Goal: Use online tool/utility: Utilize a website feature to perform a specific function

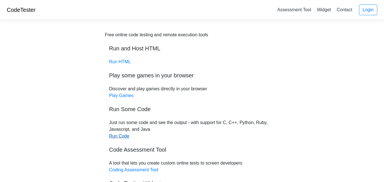
click at [121, 134] on link "Run Code" at bounding box center [119, 136] width 20 height 5
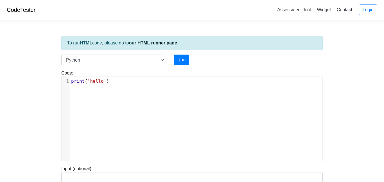
click at [122, 92] on div "xxxxxxxxxx 1 print ( 'hello' )" at bounding box center [196, 123] width 269 height 92
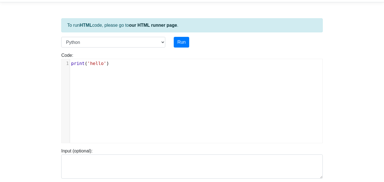
scroll to position [18, 0]
click at [176, 40] on button "Run" at bounding box center [181, 41] width 15 height 11
type input "https://codetester.io/runner?s=ZjWqbAdJlR"
type textarea "Stdout: hello"
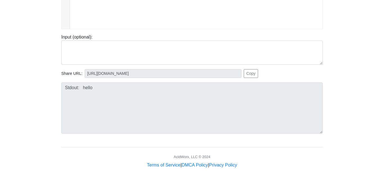
scroll to position [0, 0]
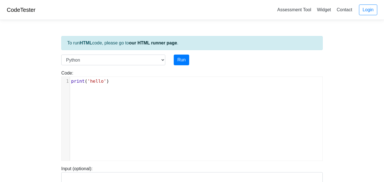
click at [153, 92] on div "xxxxxxxxxx 1 print ( 'hello' )" at bounding box center [196, 123] width 269 height 92
type textarea "')"
click at [153, 92] on div "x 1 print ( 'hello' )" at bounding box center [196, 123] width 269 height 92
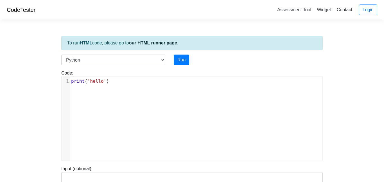
click at [153, 92] on div "x 1 print ( 'hello' )" at bounding box center [196, 123] width 269 height 92
type textarea "print('hello')"
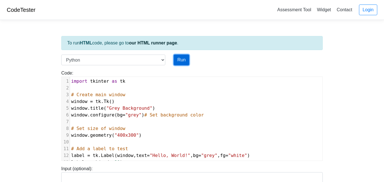
click at [182, 62] on button "Run" at bounding box center [181, 60] width 15 height 11
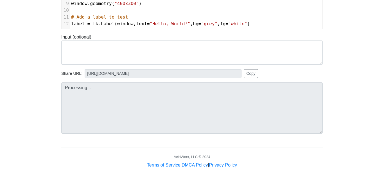
type input "https://codetester.io/runner?s=v2lPnyORzn"
type textarea "Submission status: Runtime Error (NZEC) Stderr: Traceback (most recent call las…"
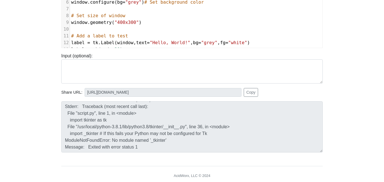
scroll to position [20, 0]
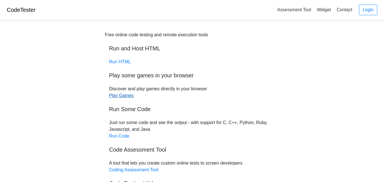
click at [123, 97] on link "Play Games" at bounding box center [121, 95] width 24 height 5
click at [119, 61] on link "Run HTML" at bounding box center [120, 61] width 22 height 5
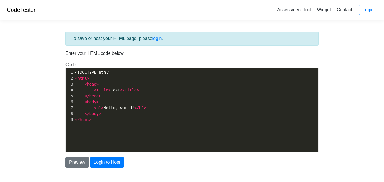
click at [91, 118] on pre "</ html >" at bounding box center [196, 120] width 244 height 6
click at [102, 118] on pre "</ html >" at bounding box center [196, 120] width 244 height 6
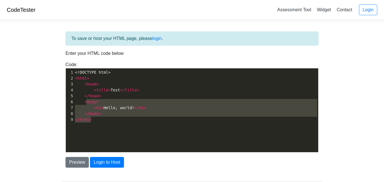
type textarea "<!DOCTYPE html> <html> <head> <title>Test</title> </head> <body> <h1>Hello, wor…"
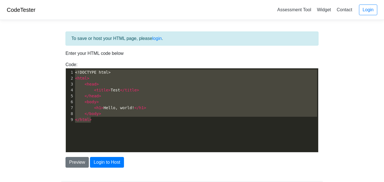
drag, startPoint x: 102, startPoint y: 118, endPoint x: 73, endPoint y: 68, distance: 57.8
click at [73, 68] on div "x 1 <!DOCTYPE html> 2 < html > 3 < head > 4 < title > Test </ title > 5 </ head…" at bounding box center [196, 114] width 261 height 92
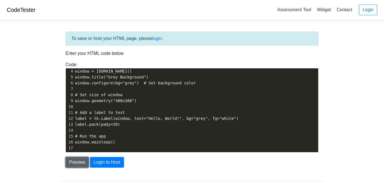
click at [83, 160] on button "Preview" at bounding box center [76, 162] width 23 height 11
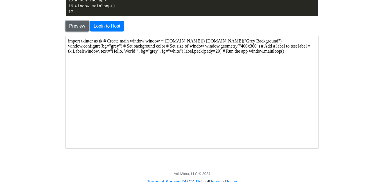
scroll to position [0, 0]
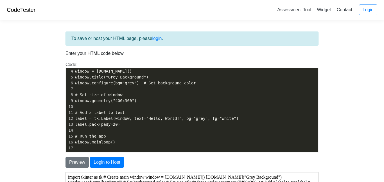
click at [123, 133] on pre "# Run the app" at bounding box center [196, 136] width 244 height 6
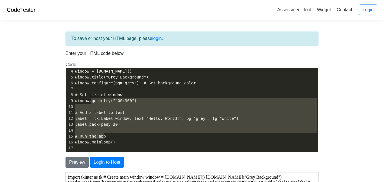
type textarea "import tkinter as tk # Create main window window = [DOMAIN_NAME]() [DOMAIN_NAME…"
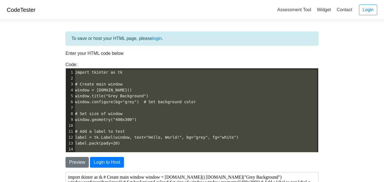
drag, startPoint x: 123, startPoint y: 133, endPoint x: 46, endPoint y: 41, distance: 120.7
click at [46, 41] on body "CodeTester Assessment Tool Widget Contact Login To save or host your HTML page,…" at bounding box center [192, 160] width 384 height 321
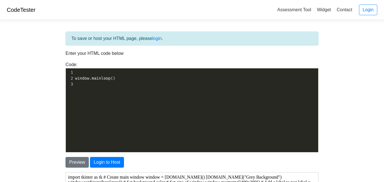
click at [114, 91] on div "​ x 3 1 ​ 2 window.mainloop() 3 ​" at bounding box center [196, 114] width 261 height 92
type textarea "window.mainloop()"
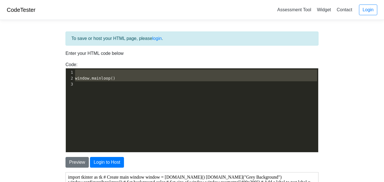
drag, startPoint x: 114, startPoint y: 91, endPoint x: 75, endPoint y: 68, distance: 45.2
click at [75, 68] on div "window.mainloop() ​ x 3 1 ​ 2 window.mainloop() 3 ​" at bounding box center [191, 110] width 253 height 84
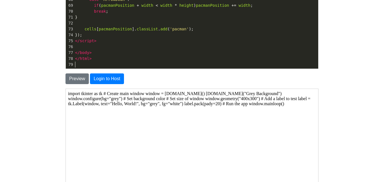
scroll to position [83, 0]
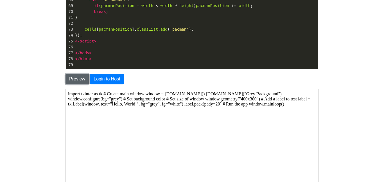
click at [86, 76] on button "Preview" at bounding box center [76, 79] width 23 height 11
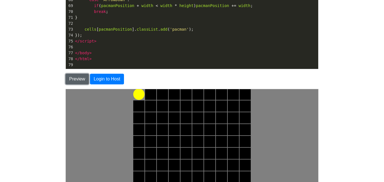
scroll to position [153, 0]
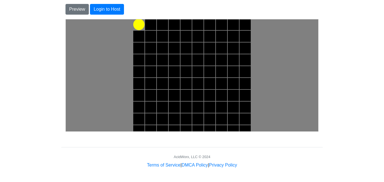
click at [137, 27] on div at bounding box center [138, 24] width 11 height 11
